Goal: Navigation & Orientation: Find specific page/section

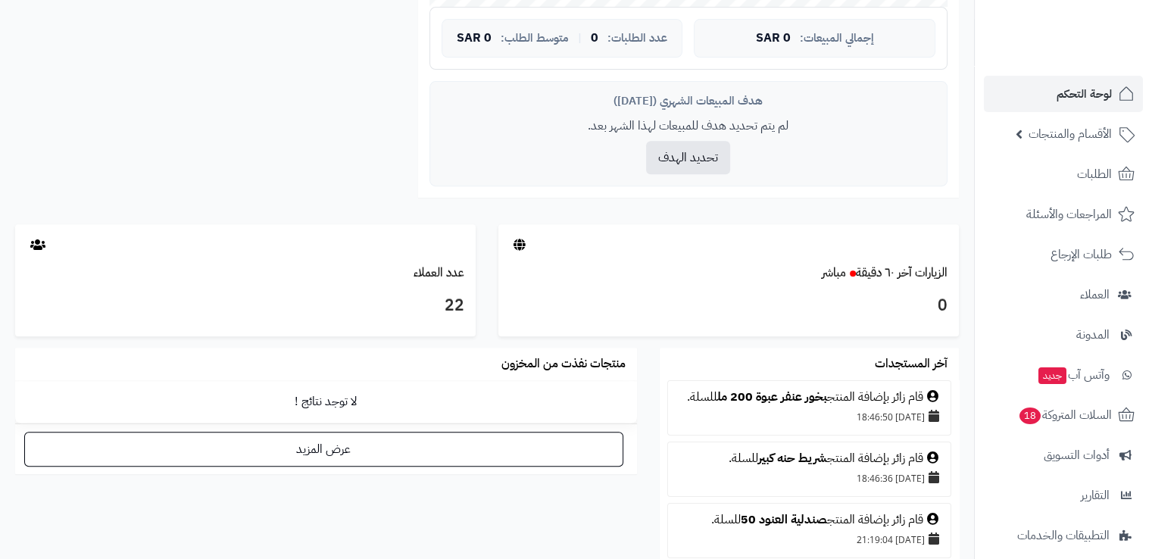
scroll to position [575, 0]
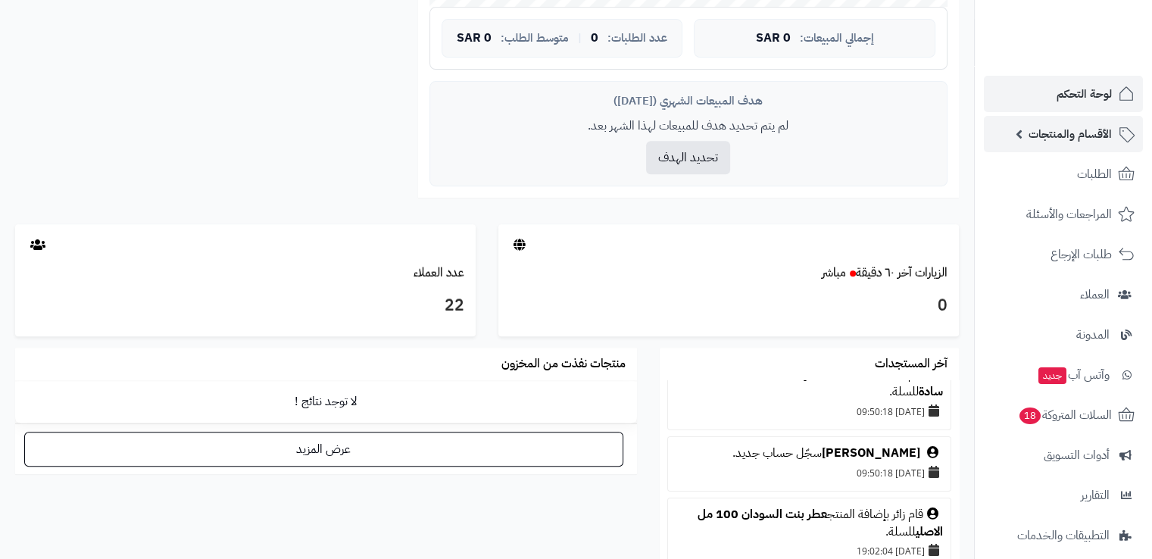
click at [1042, 125] on span "الأقسام والمنتجات" at bounding box center [1069, 133] width 83 height 21
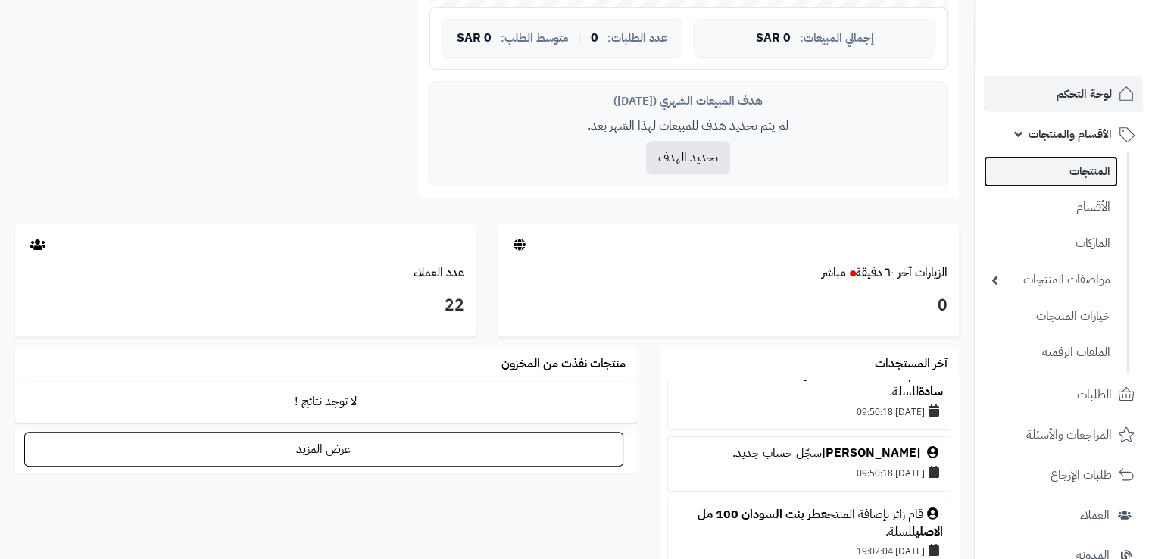
click at [1084, 167] on link "المنتجات" at bounding box center [1051, 171] width 134 height 31
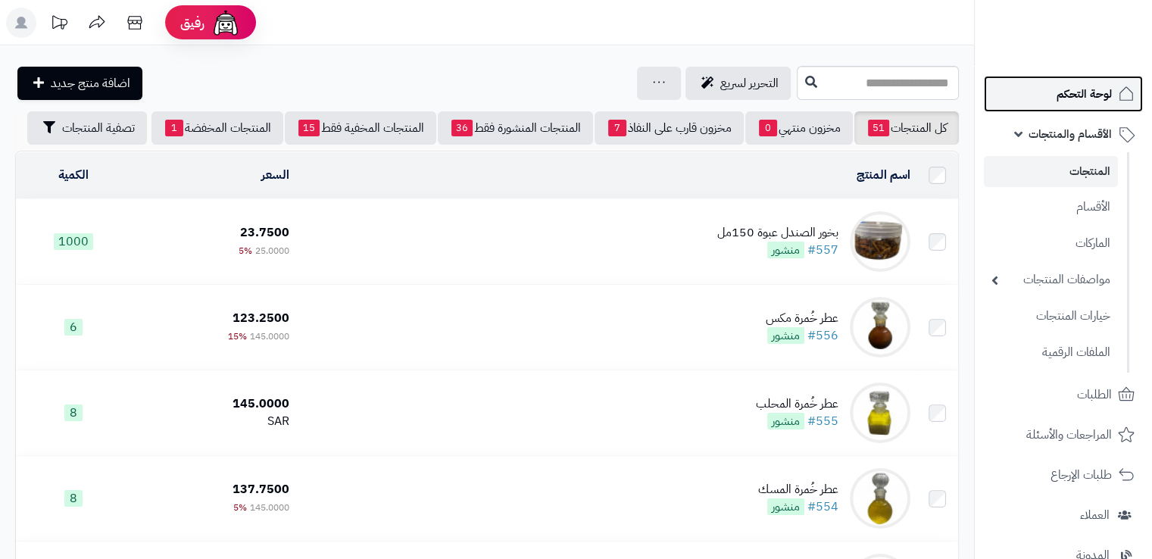
click at [1072, 92] on span "لوحة التحكم" at bounding box center [1083, 93] width 55 height 21
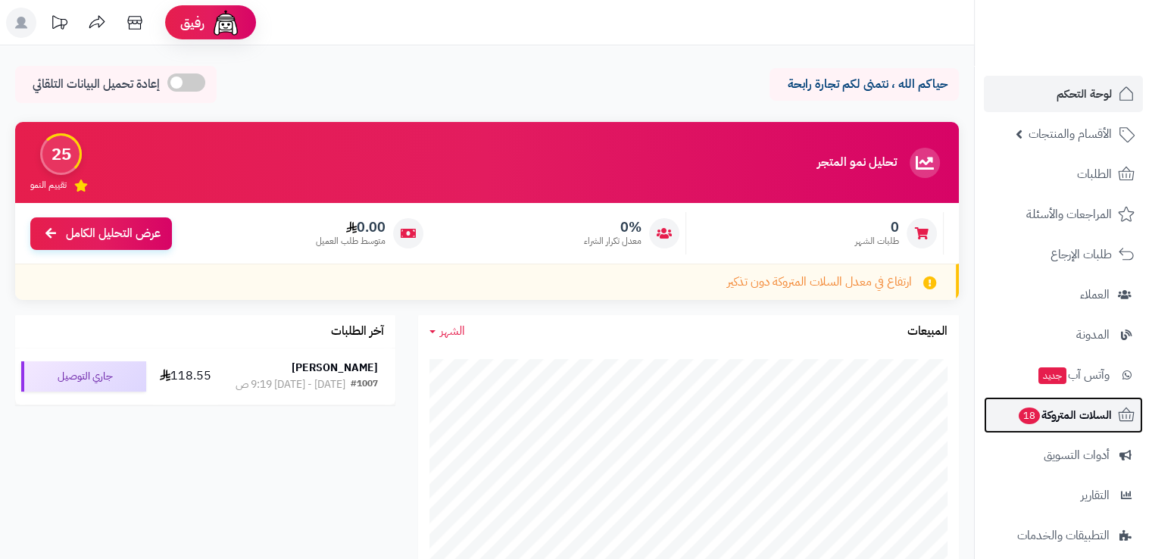
click at [1053, 415] on span "السلات المتروكة 18" at bounding box center [1064, 414] width 95 height 21
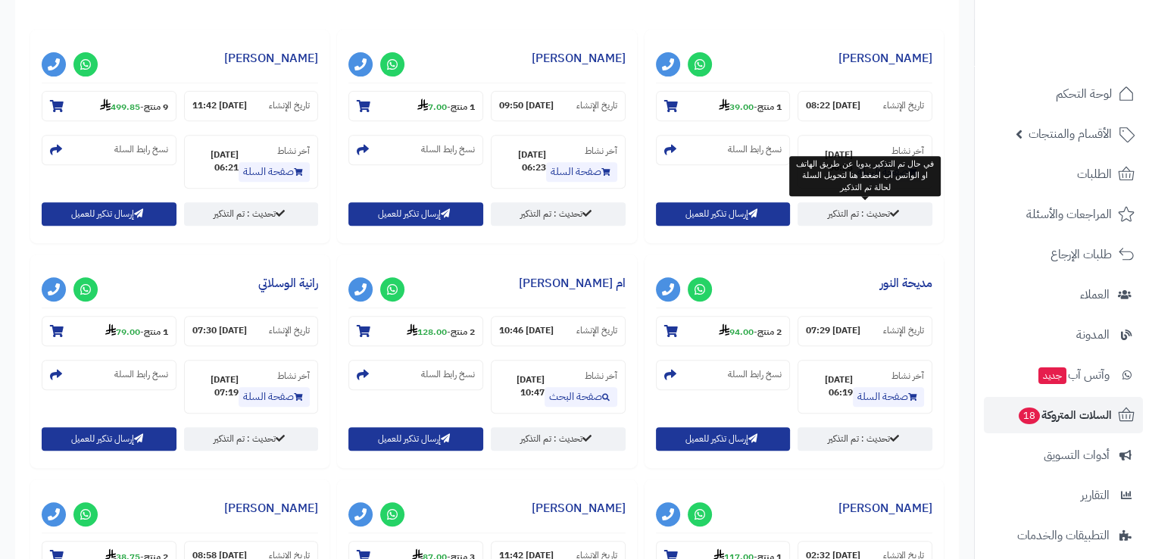
scroll to position [613, 0]
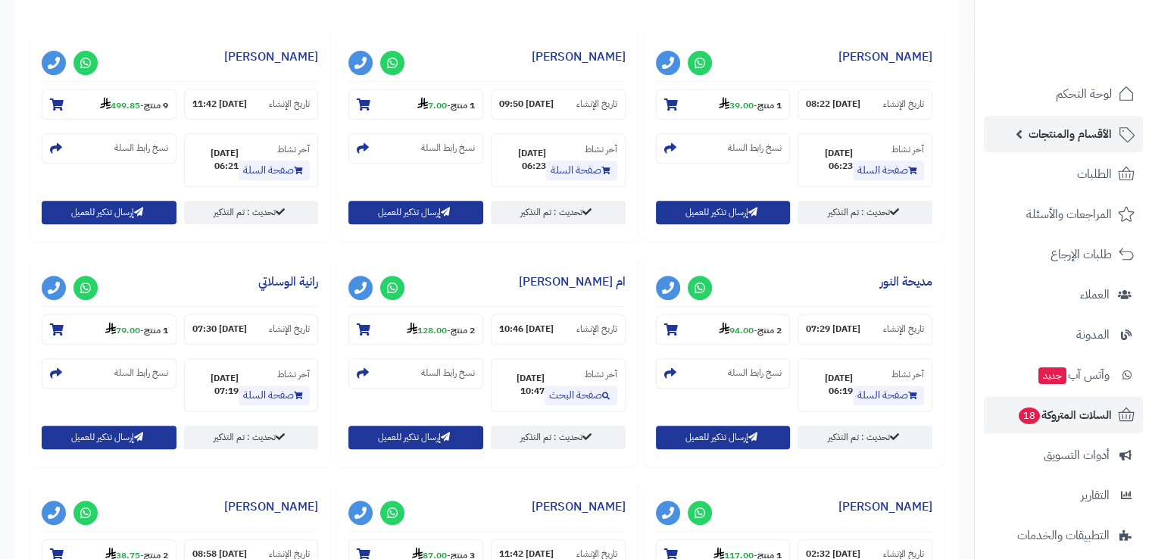
click at [1086, 151] on link "الأقسام والمنتجات" at bounding box center [1063, 134] width 159 height 36
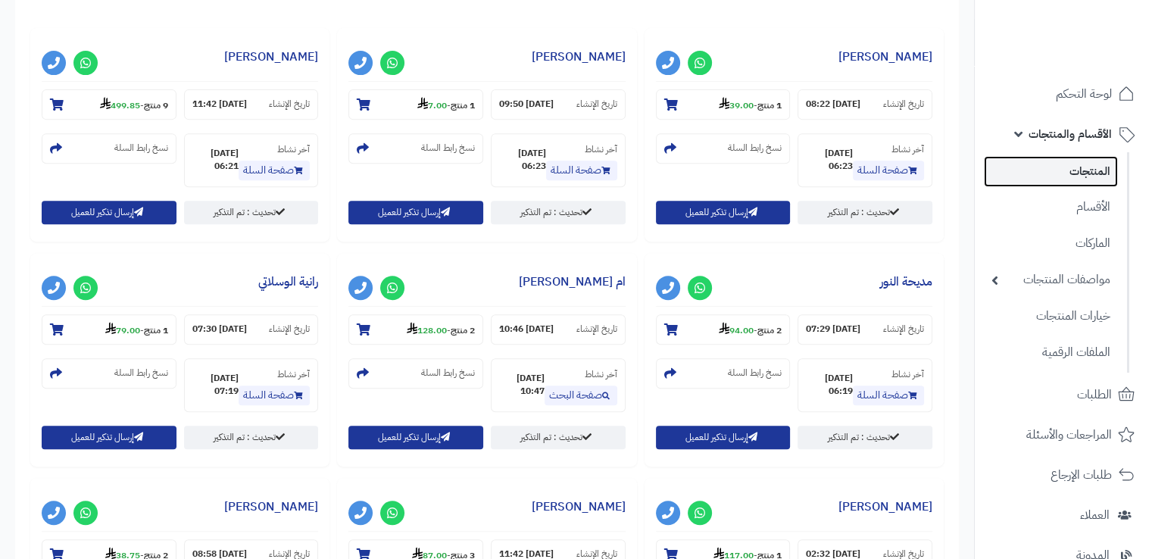
click at [1087, 175] on link "المنتجات" at bounding box center [1051, 171] width 134 height 31
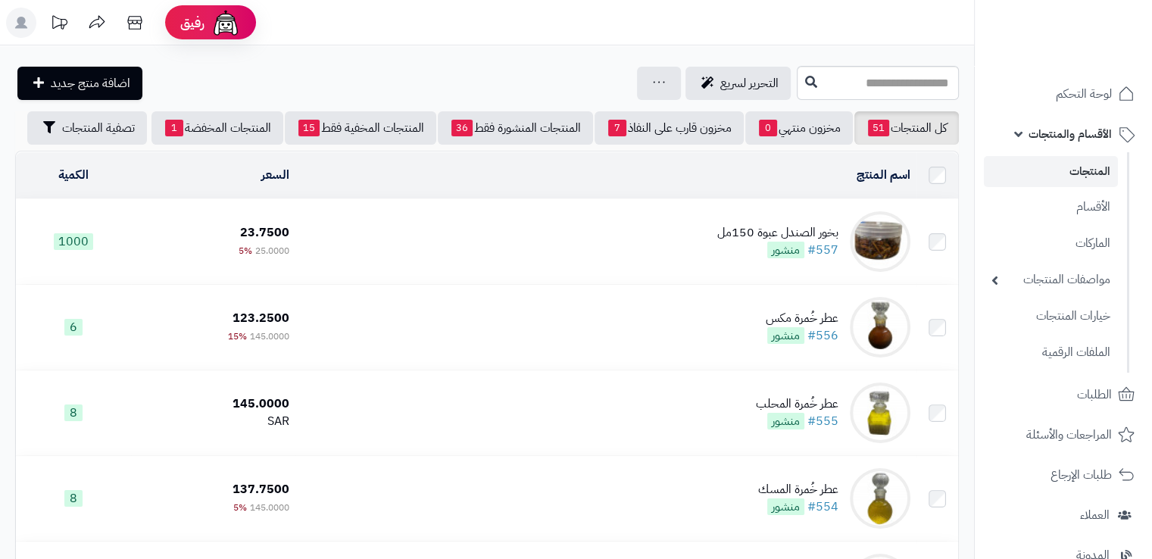
scroll to position [488, 0]
